Goal: Transaction & Acquisition: Book appointment/travel/reservation

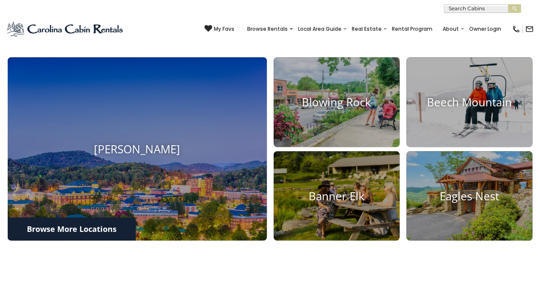
scroll to position [265, 0]
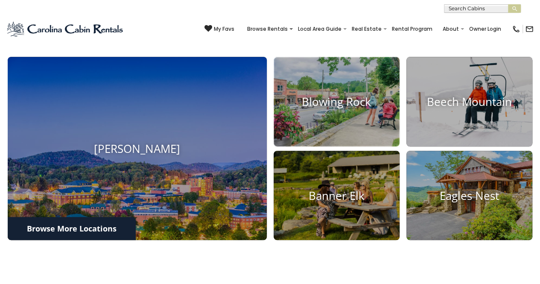
click at [325, 146] on img at bounding box center [337, 102] width 126 height 90
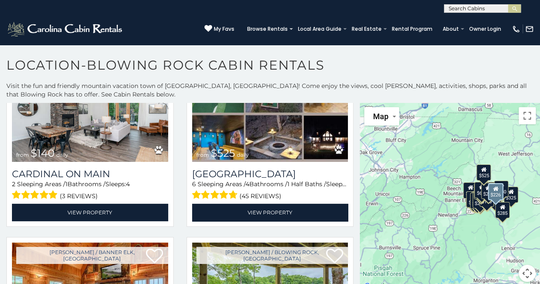
scroll to position [1816, 0]
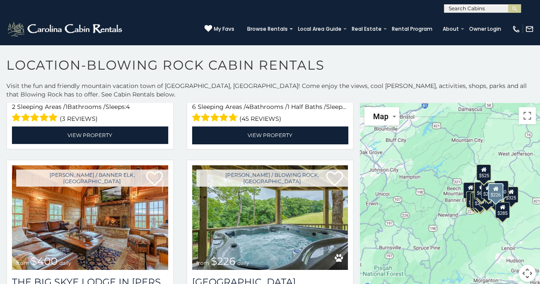
click at [242, 205] on img at bounding box center [270, 217] width 156 height 105
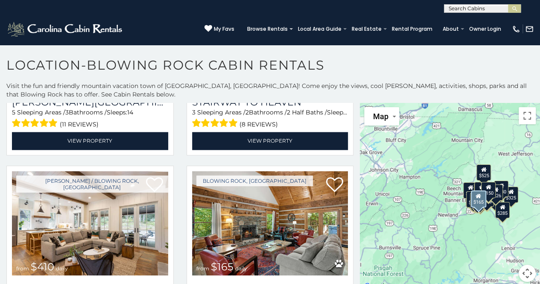
scroll to position [2182, 0]
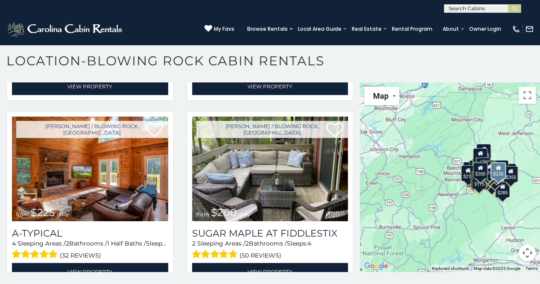
scroll to position [7656, 0]
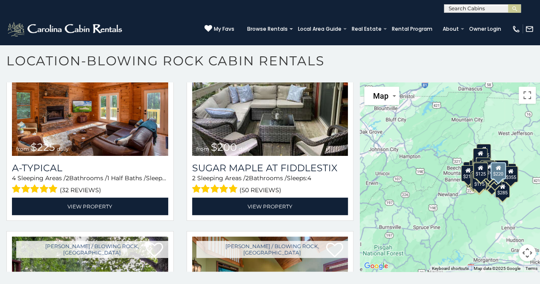
click at [245, 237] on img at bounding box center [270, 289] width 156 height 105
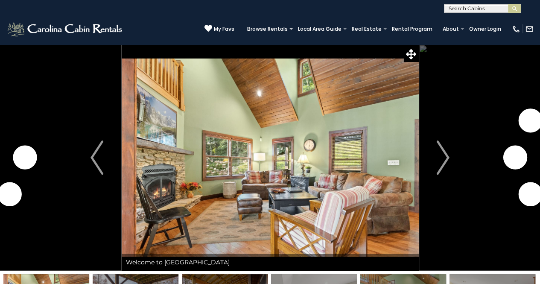
click at [445, 164] on img "Next" at bounding box center [443, 157] width 13 height 34
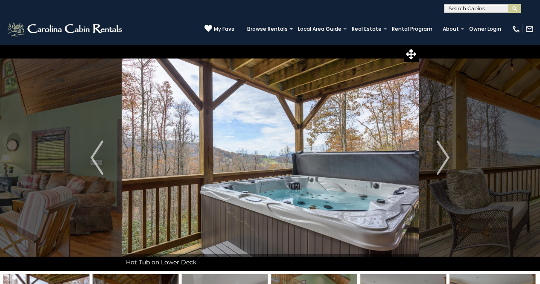
click at [444, 164] on img "Next" at bounding box center [443, 157] width 13 height 34
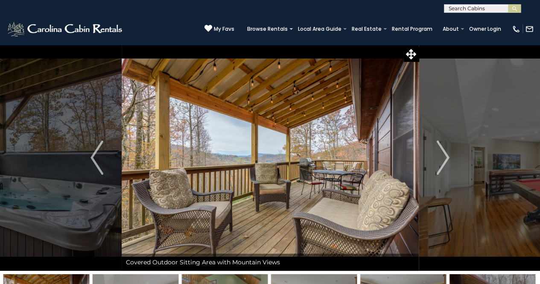
click at [444, 164] on img "Next" at bounding box center [443, 157] width 13 height 34
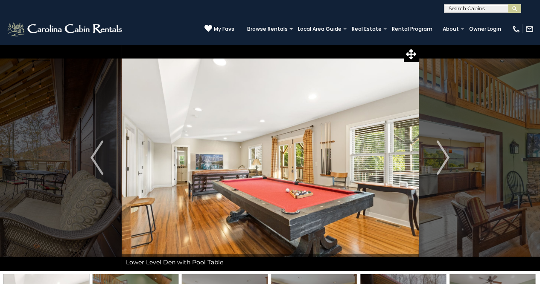
click at [444, 164] on img "Next" at bounding box center [443, 157] width 13 height 34
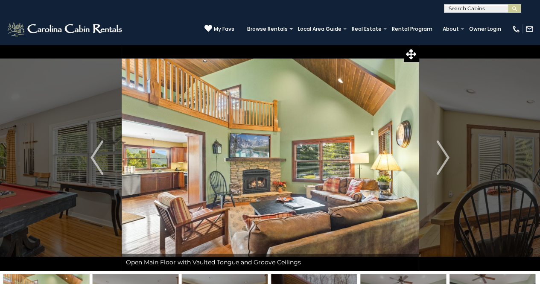
click at [444, 164] on img "Next" at bounding box center [443, 157] width 13 height 34
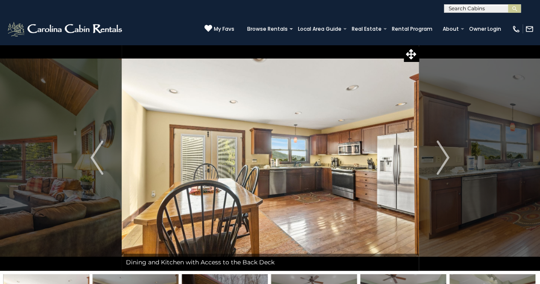
click at [444, 164] on img "Next" at bounding box center [443, 157] width 13 height 34
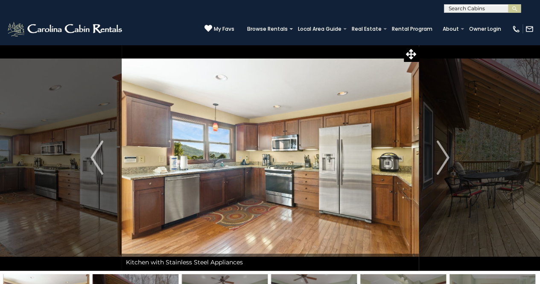
click at [444, 164] on img "Next" at bounding box center [443, 157] width 13 height 34
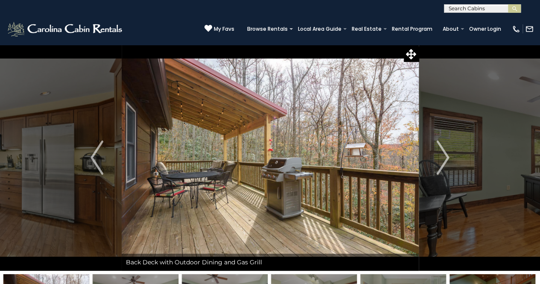
click at [444, 164] on img "Next" at bounding box center [443, 157] width 13 height 34
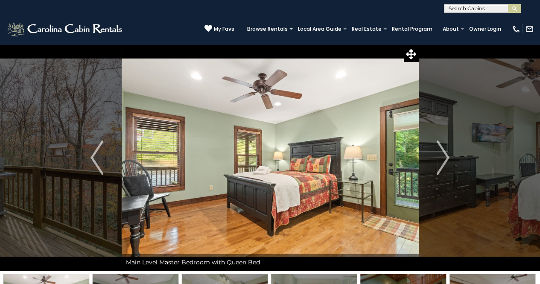
click at [95, 159] on img "Previous" at bounding box center [97, 157] width 13 height 34
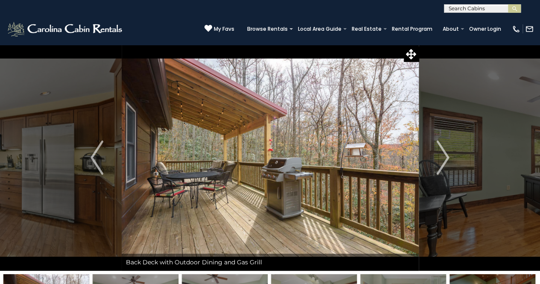
click at [443, 166] on img "Next" at bounding box center [443, 157] width 13 height 34
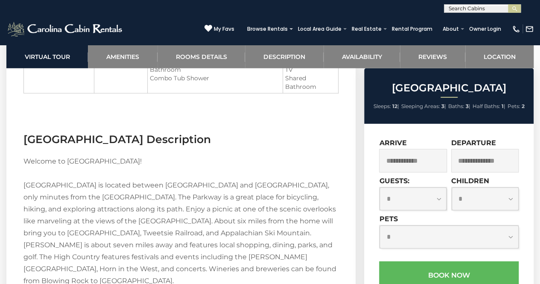
scroll to position [1198, 0]
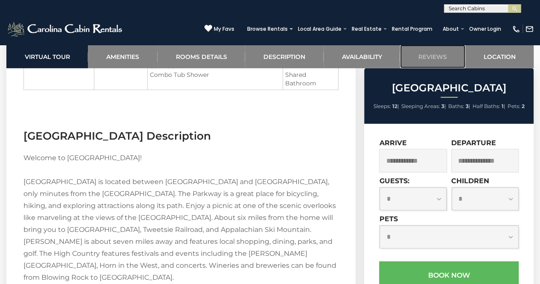
click at [436, 55] on link "Reviews" at bounding box center [432, 56] width 65 height 23
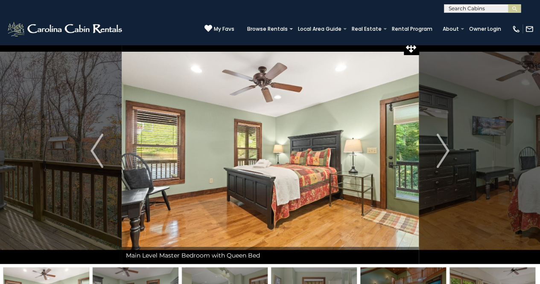
scroll to position [6, 0]
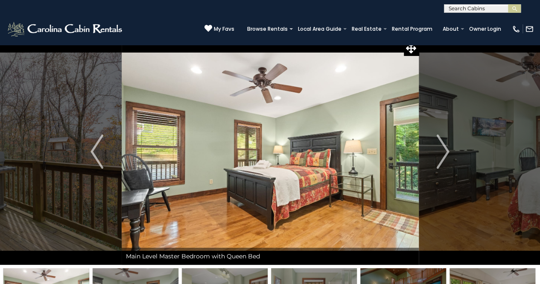
click at [443, 152] on img "Next" at bounding box center [443, 152] width 13 height 34
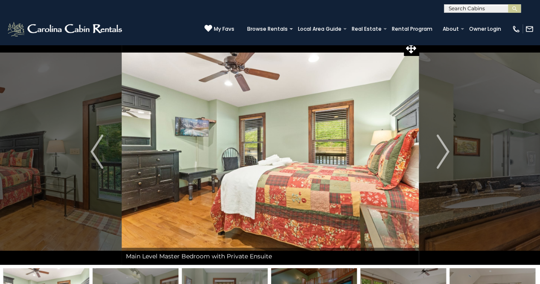
click at [443, 152] on img "Next" at bounding box center [443, 152] width 13 height 34
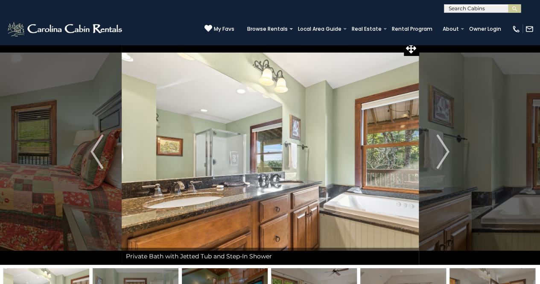
click at [443, 152] on img "Next" at bounding box center [443, 152] width 13 height 34
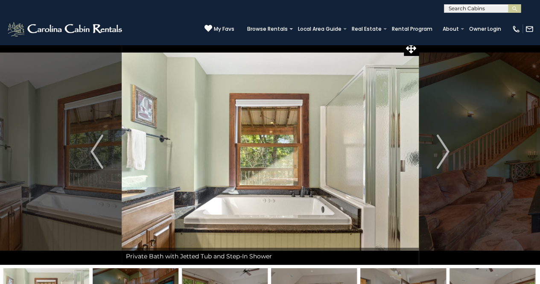
click at [443, 152] on img "Next" at bounding box center [443, 152] width 13 height 34
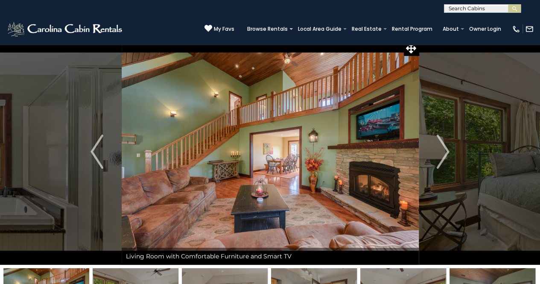
click at [443, 152] on img "Next" at bounding box center [443, 152] width 13 height 34
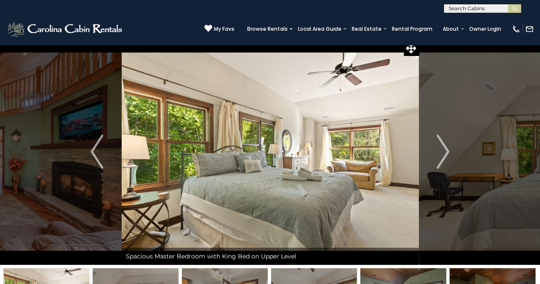
click at [443, 152] on img "Next" at bounding box center [443, 152] width 13 height 34
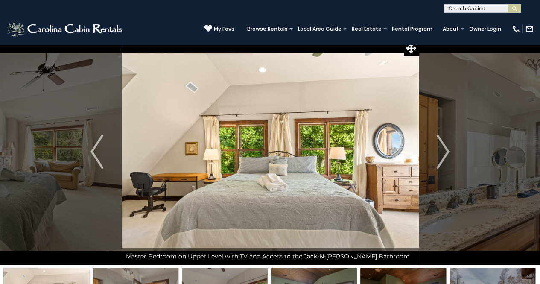
click at [443, 154] on img "Next" at bounding box center [443, 152] width 13 height 34
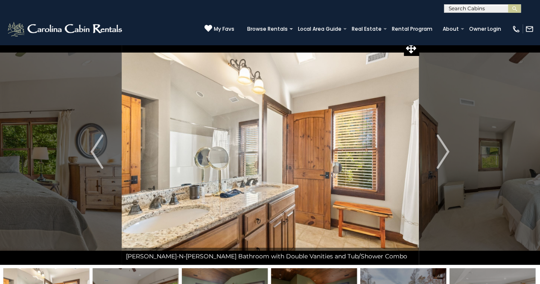
click at [443, 154] on img "Next" at bounding box center [443, 152] width 13 height 34
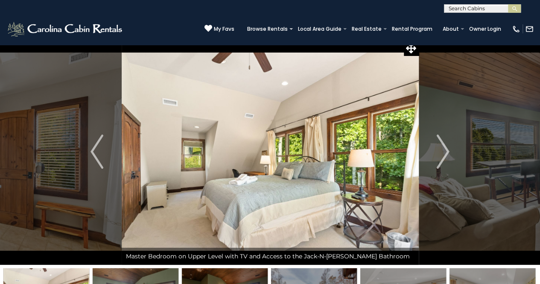
click at [443, 154] on img "Next" at bounding box center [443, 152] width 13 height 34
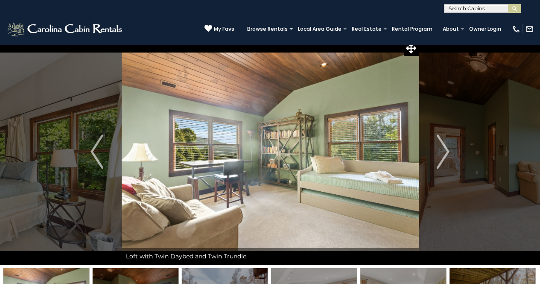
click at [443, 154] on img "Next" at bounding box center [443, 152] width 13 height 34
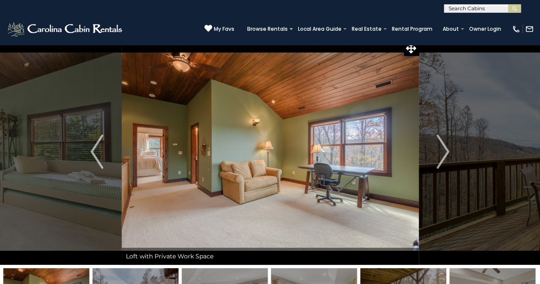
click at [443, 154] on img "Next" at bounding box center [443, 152] width 13 height 34
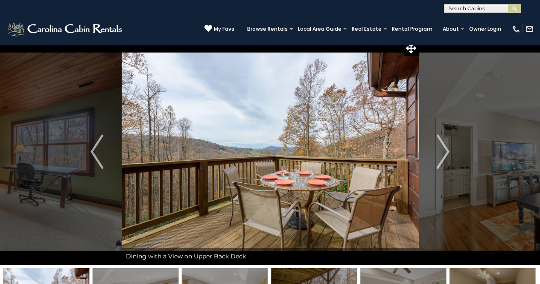
click at [443, 154] on img "Next" at bounding box center [443, 152] width 13 height 34
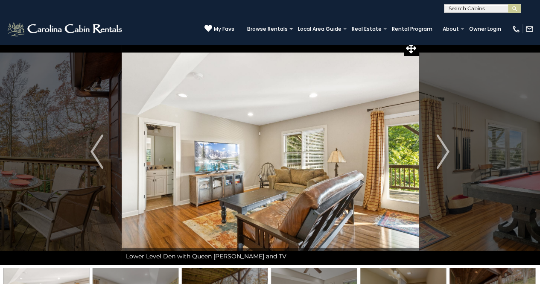
click at [443, 154] on img "Next" at bounding box center [443, 152] width 13 height 34
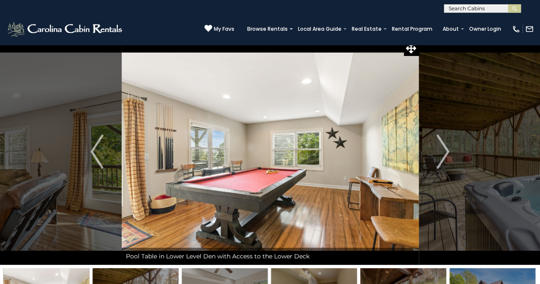
click at [443, 154] on img "Next" at bounding box center [443, 152] width 13 height 34
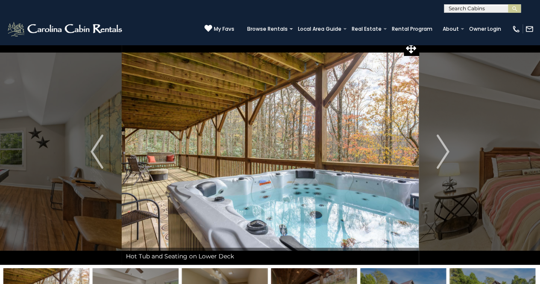
click at [443, 154] on img "Next" at bounding box center [443, 152] width 13 height 34
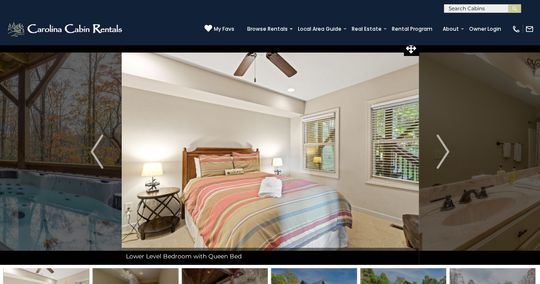
click at [443, 154] on img "Next" at bounding box center [443, 152] width 13 height 34
